Goal: Task Accomplishment & Management: Manage account settings

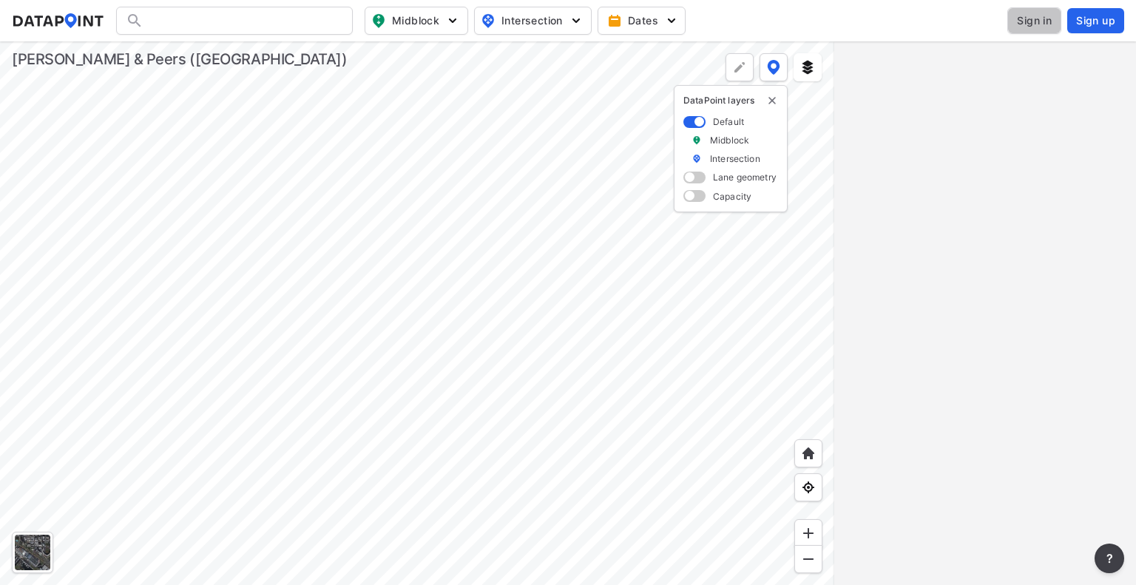
click at [1040, 26] on span "Sign in" at bounding box center [1034, 20] width 35 height 15
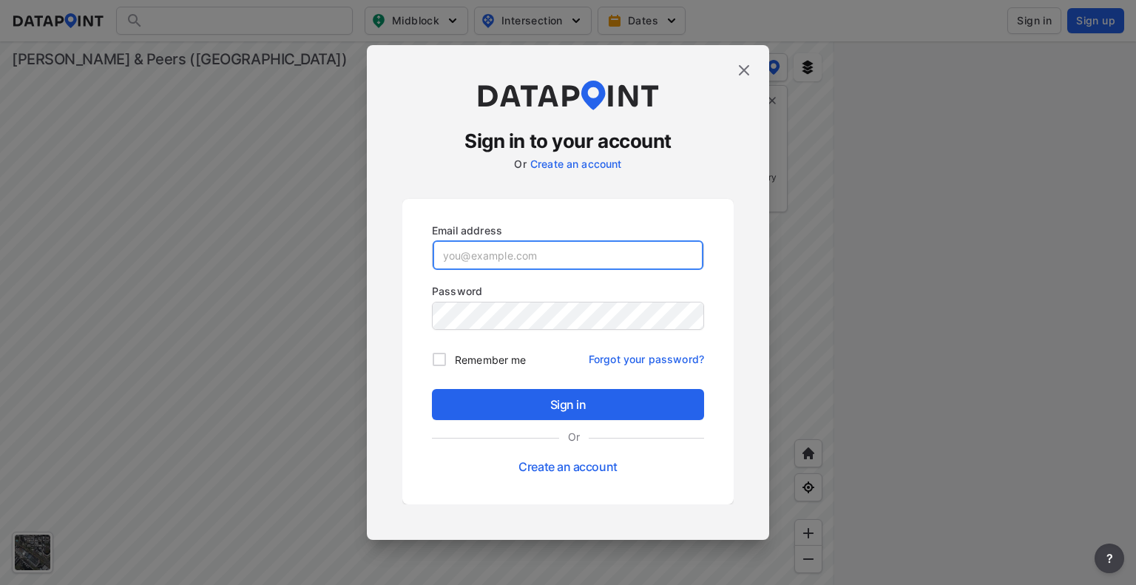
click at [597, 262] on input "email" at bounding box center [568, 255] width 271 height 30
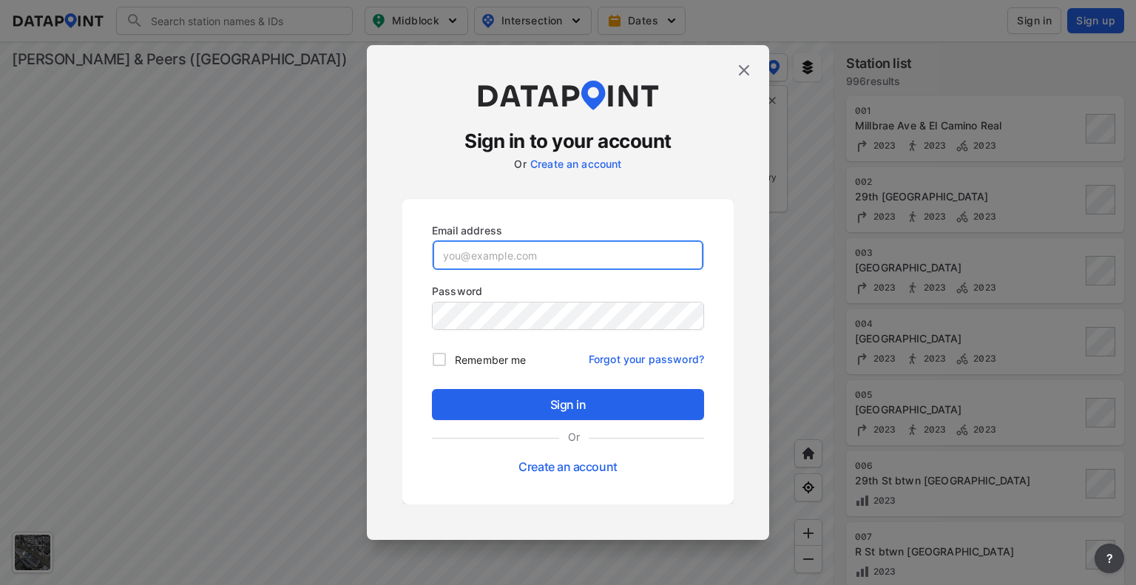
paste input "[EMAIL_ADDRESS][DOMAIN_NAME]"
type input "[EMAIL_ADDRESS][DOMAIN_NAME]"
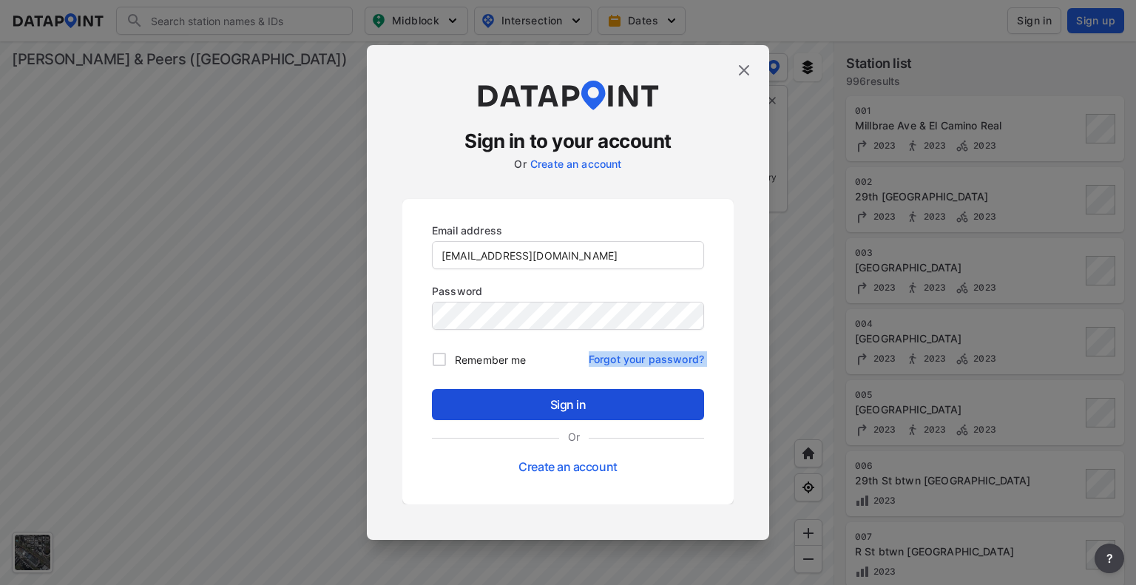
drag, startPoint x: 426, startPoint y: 378, endPoint x: 474, endPoint y: 396, distance: 51.2
click at [474, 396] on div "Email address [EMAIL_ADDRESS][DOMAIN_NAME] Password Remember me Forgot your pas…" at bounding box center [568, 352] width 284 height 270
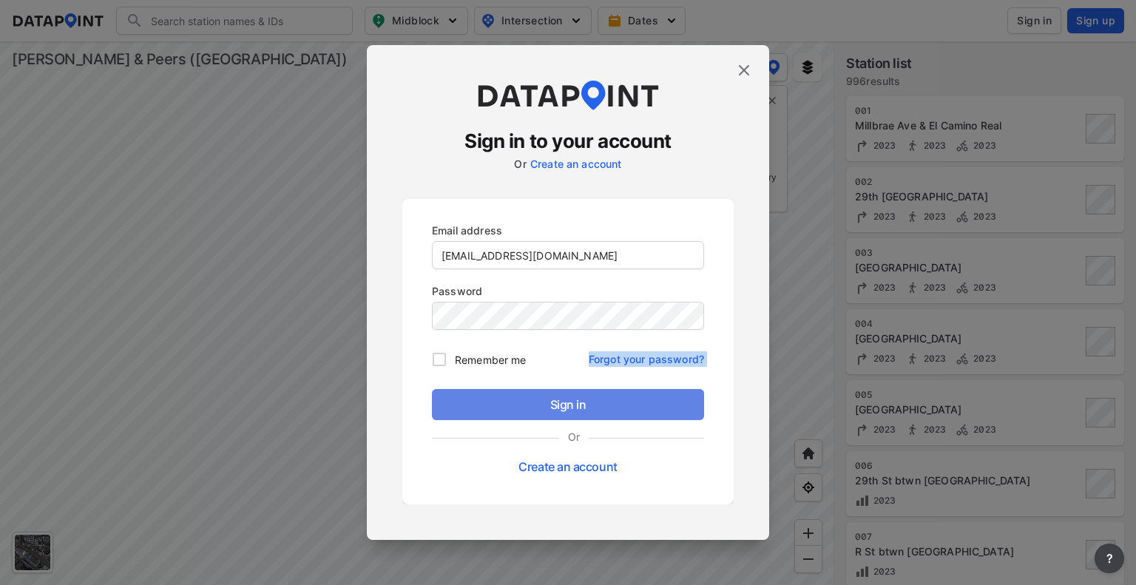
click at [474, 396] on span "Sign in" at bounding box center [568, 405] width 248 height 18
